Goal: Communication & Community: Answer question/provide support

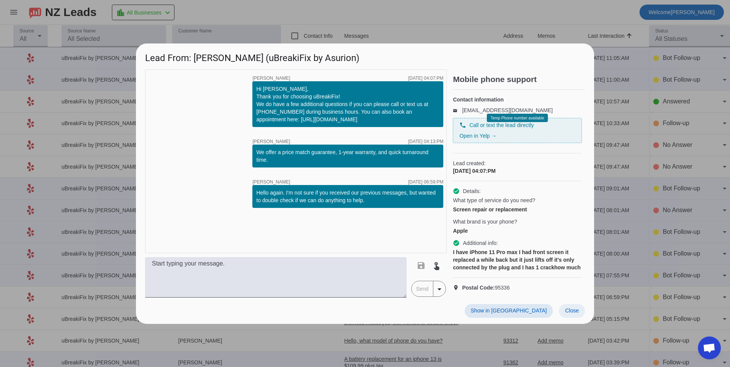
click at [579, 314] on span at bounding box center [572, 311] width 26 height 14
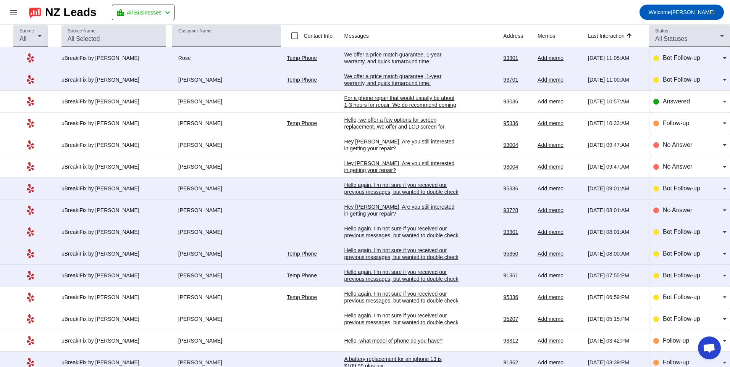
click at [355, 230] on div "Hello again. I'm not sure if you received our previous messages, but wanted to …" at bounding box center [402, 235] width 115 height 21
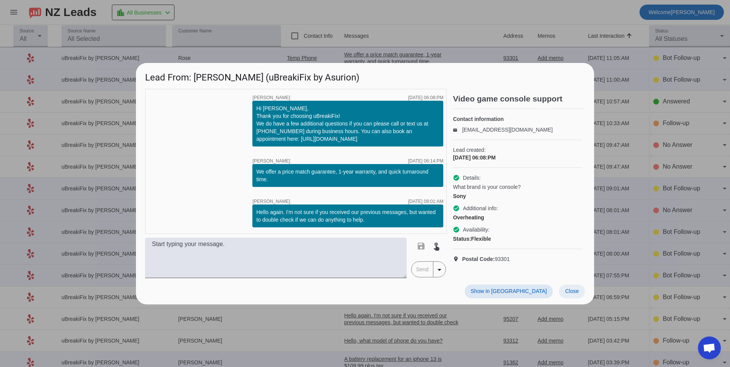
click at [575, 295] on span "Close" at bounding box center [572, 291] width 14 height 6
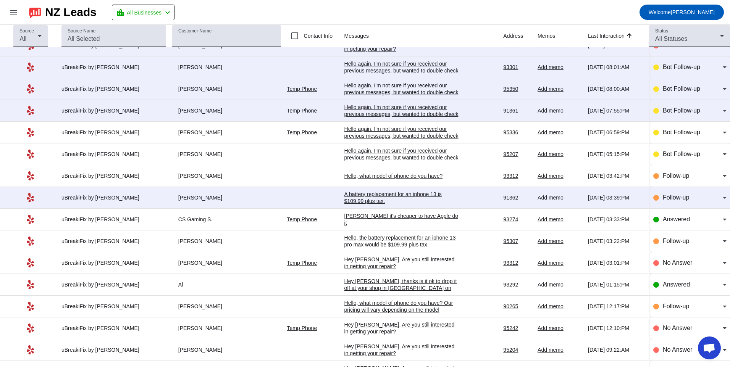
scroll to position [153, 0]
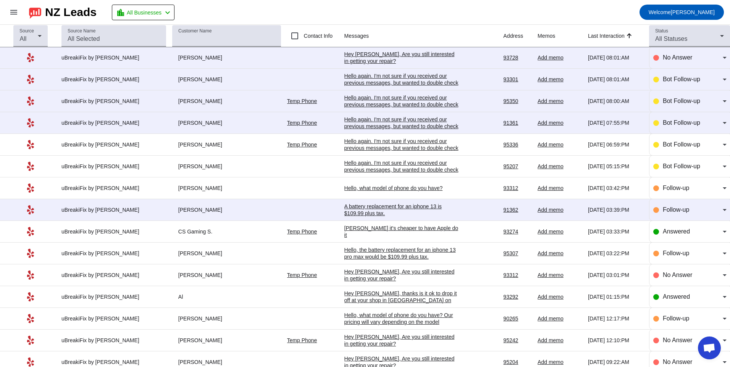
click at [402, 215] on div "A battery replacement for an iphone 13 is $109.99 plus tax." at bounding box center [402, 210] width 115 height 14
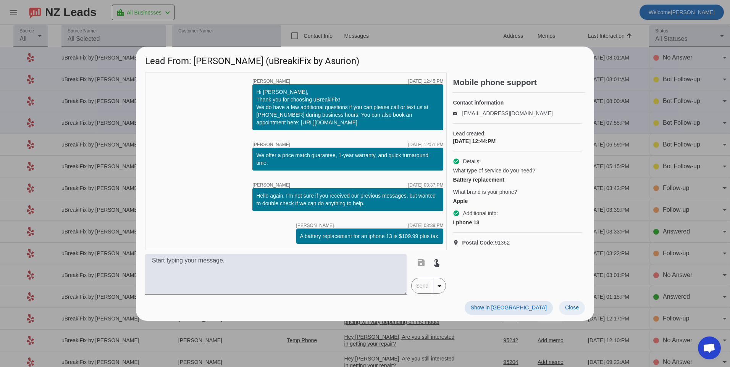
click at [565, 304] on span at bounding box center [572, 308] width 26 height 14
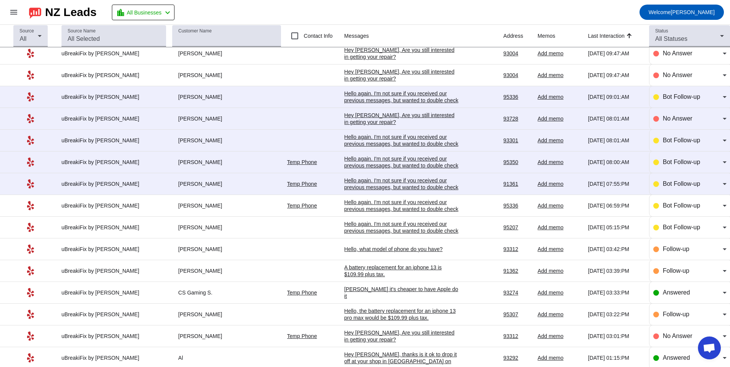
scroll to position [76, 0]
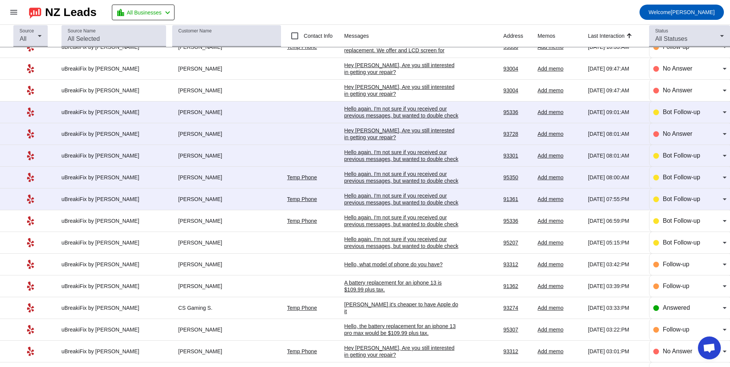
click at [385, 199] on div "Hello again. I'm not sure if you received our previous messages, but wanted to …" at bounding box center [402, 203] width 115 height 21
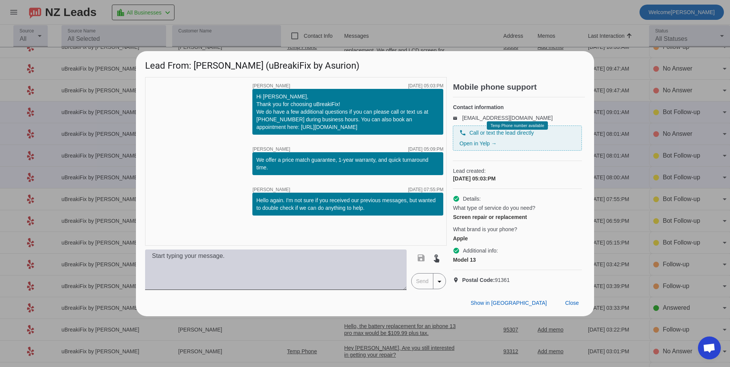
click at [307, 257] on textarea at bounding box center [276, 270] width 262 height 40
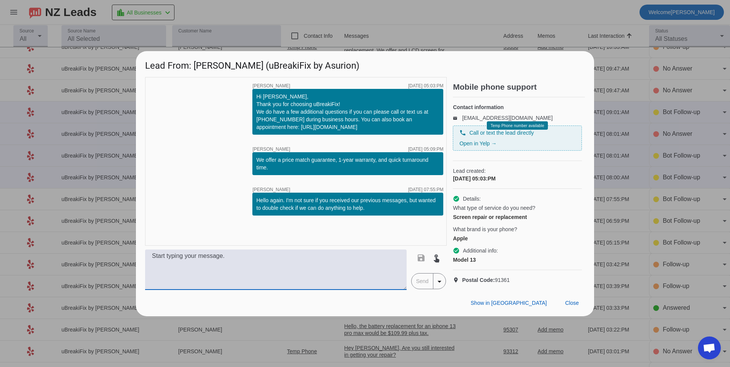
click at [309, 272] on textarea at bounding box center [276, 270] width 262 height 40
click at [213, 270] on textarea at bounding box center [276, 270] width 262 height 40
click at [211, 281] on textarea at bounding box center [276, 270] width 262 height 40
click at [221, 284] on textarea at bounding box center [276, 270] width 262 height 40
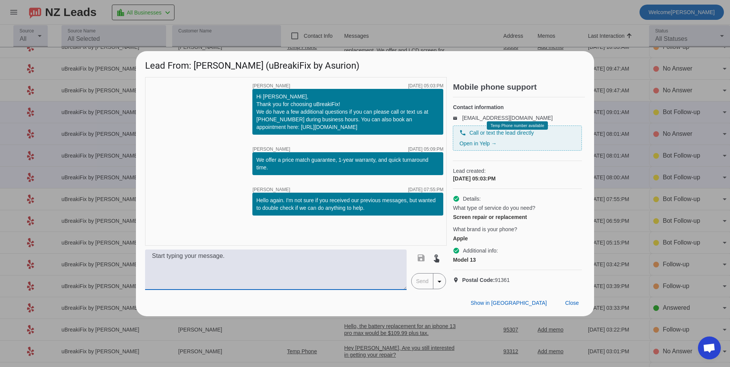
type textarea "T"
type textarea "Hello, for this model we offer a few options for screen replacement. We offer a…"
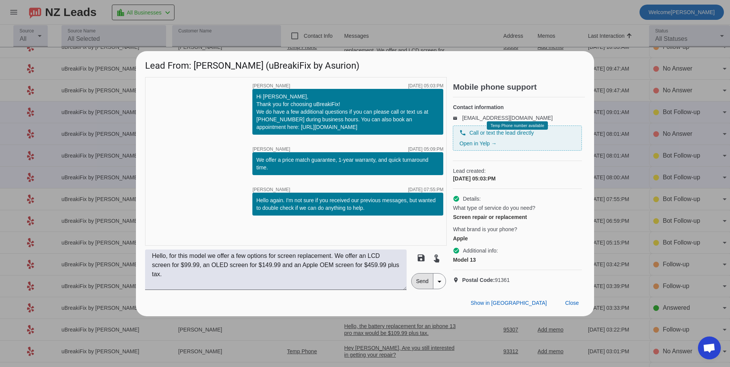
click at [426, 288] on span "Send" at bounding box center [423, 281] width 22 height 15
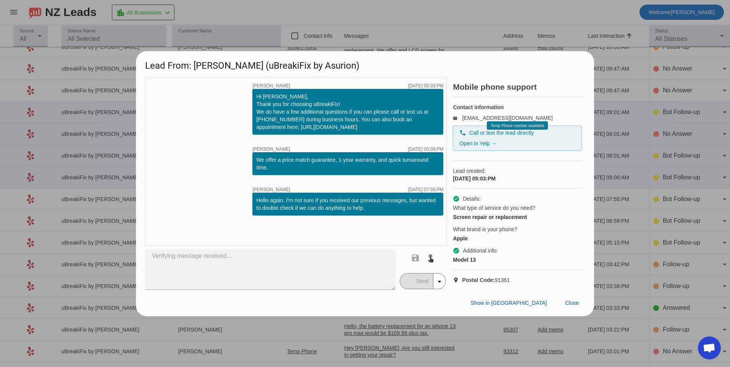
click at [418, 288] on mat-button-toggle-group "Send arrow_drop_down" at bounding box center [423, 282] width 47 height 16
click at [579, 306] on span "Close" at bounding box center [572, 303] width 14 height 6
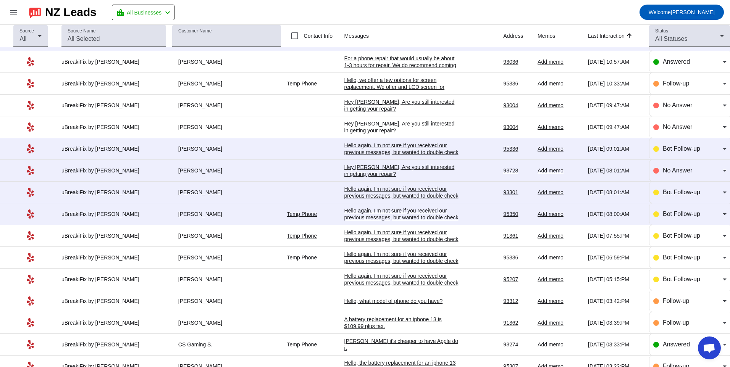
scroll to position [0, 0]
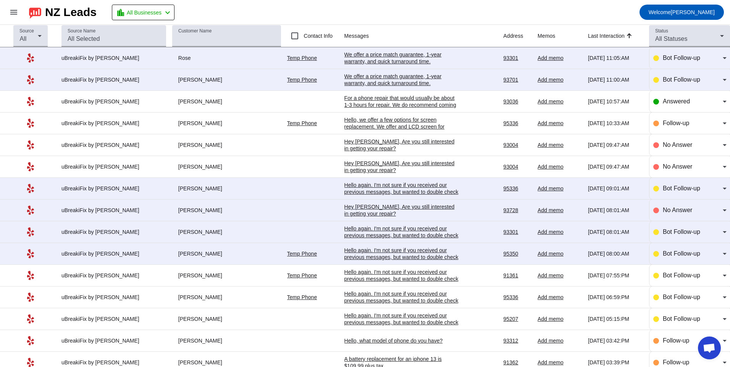
click at [345, 252] on div "Hello again. I'm not sure if you received our previous messages, but wanted to …" at bounding box center [402, 257] width 115 height 21
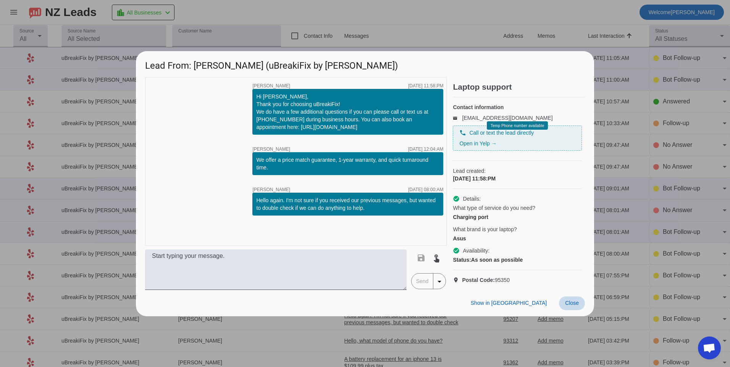
click at [571, 306] on span "Close" at bounding box center [572, 303] width 14 height 6
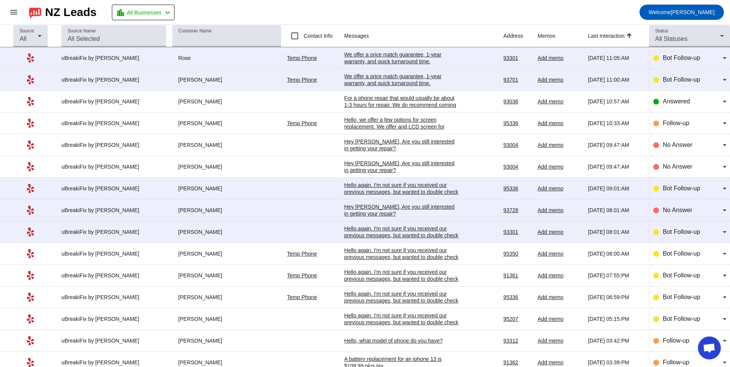
click at [355, 210] on div "Hey [PERSON_NAME], Are you still interested in getting your repair?​" at bounding box center [402, 211] width 115 height 14
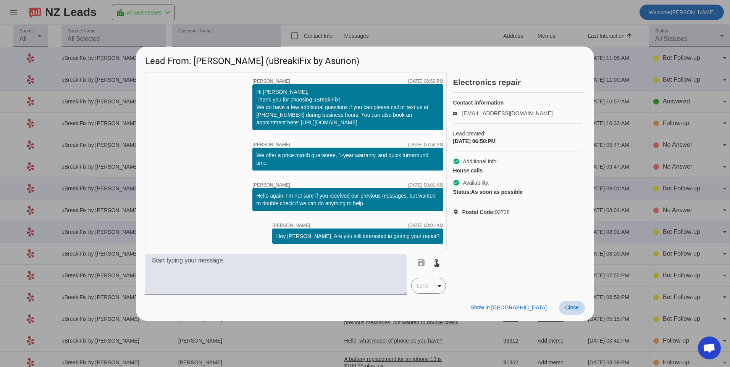
click at [570, 311] on span at bounding box center [572, 308] width 26 height 14
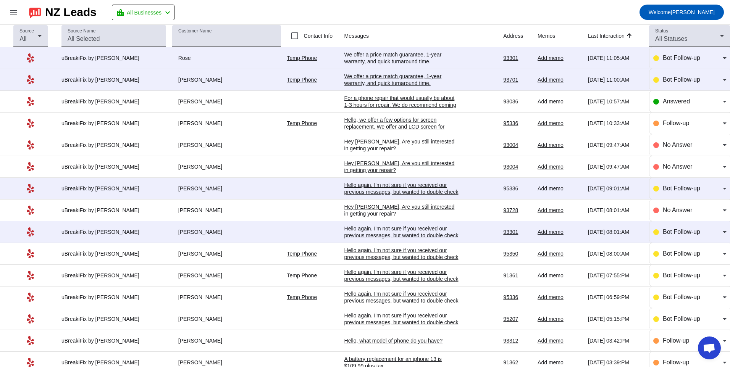
click at [388, 186] on div "Hello again. I'm not sure if you received our previous messages, but wanted to …" at bounding box center [402, 192] width 115 height 21
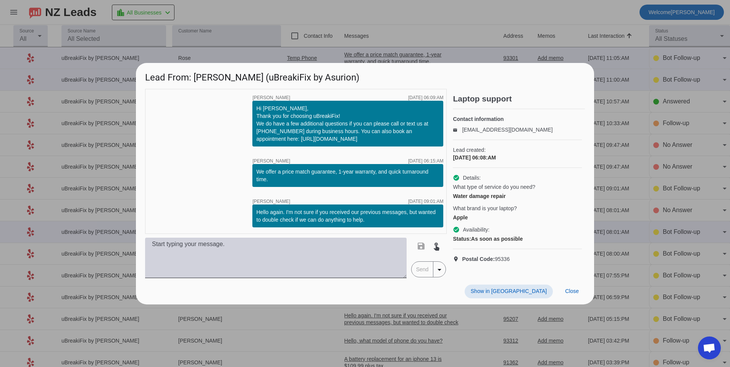
click at [365, 254] on textarea at bounding box center [276, 258] width 262 height 40
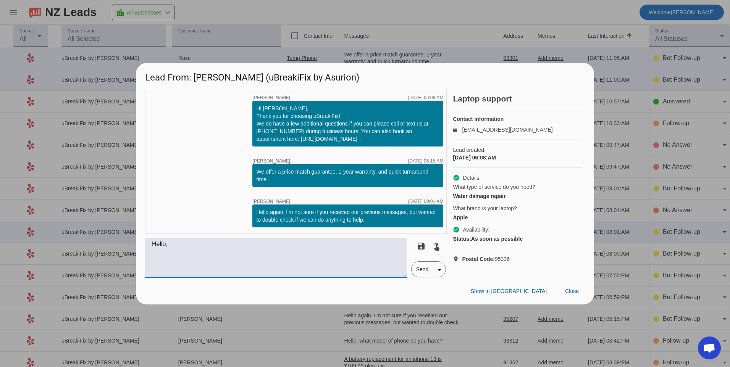
click at [261, 255] on textarea "Hello," at bounding box center [276, 258] width 262 height 40
click at [258, 259] on textarea "Hello," at bounding box center [276, 258] width 262 height 40
click at [200, 251] on textarea "Hello," at bounding box center [276, 258] width 262 height 40
click at [217, 262] on textarea "Hello," at bounding box center [276, 258] width 262 height 40
click at [205, 252] on textarea "Hello," at bounding box center [276, 258] width 262 height 40
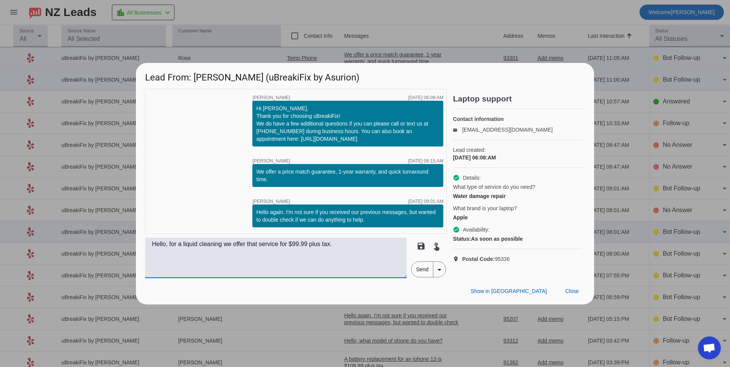
type textarea "Hello, for a liquid cleaning we offer that service for $99.99 plus tax."
click at [417, 271] on span "Send" at bounding box center [423, 269] width 22 height 15
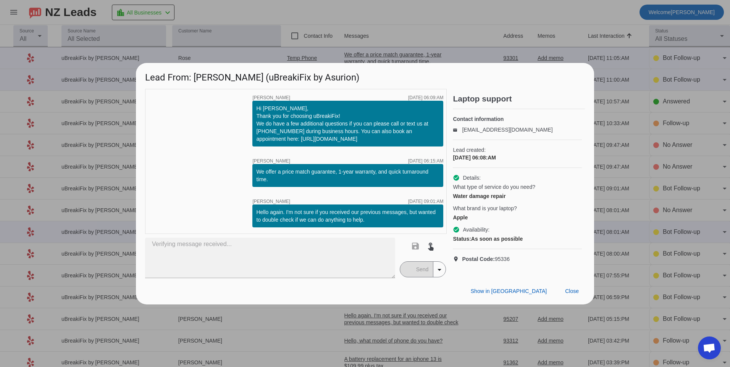
click at [595, 297] on div at bounding box center [365, 183] width 730 height 367
